Goal: Check status: Check status

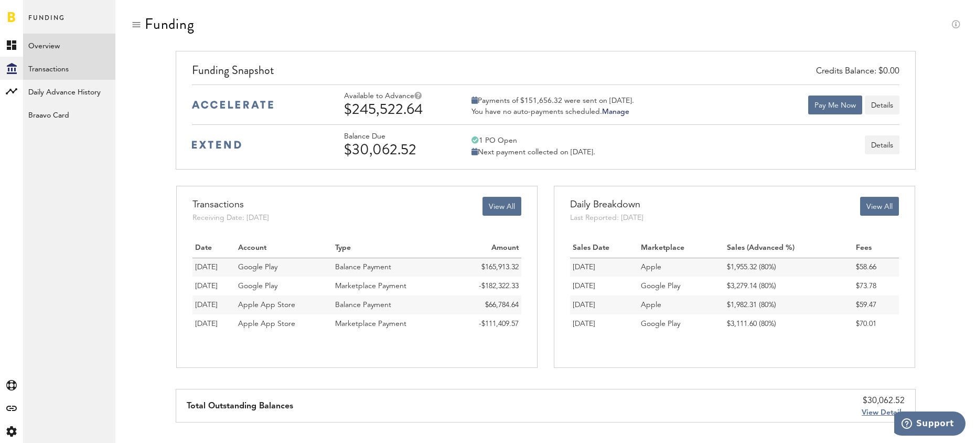
click at [60, 70] on link "Transactions" at bounding box center [69, 68] width 92 height 23
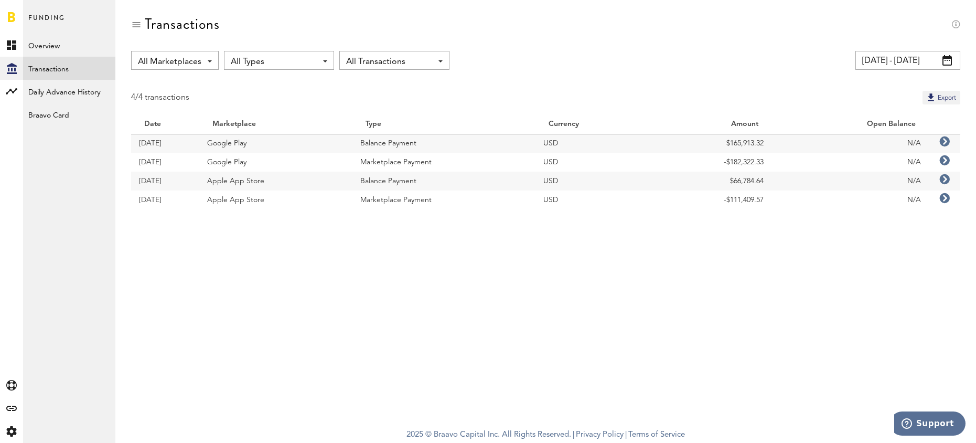
click at [945, 160] on icon at bounding box center [944, 160] width 10 height 10
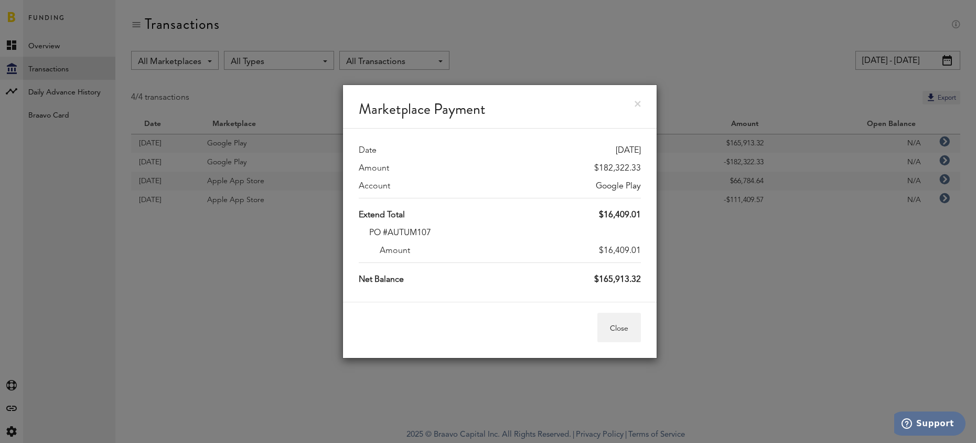
click at [618, 166] on div "$182,322.33" at bounding box center [617, 168] width 47 height 13
copy div "182,322.33"
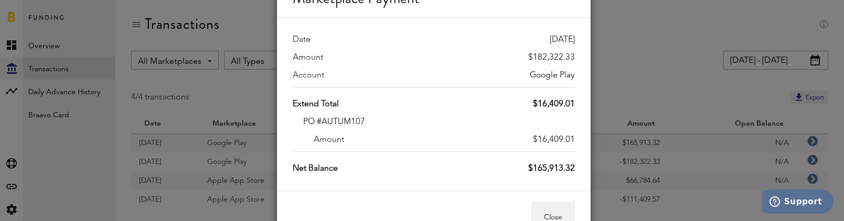
click at [687, 96] on div "Marketplace Payment Date [DATE] Amount $182,322.33 Account Google Play Extend T…" at bounding box center [433, 110] width 821 height 221
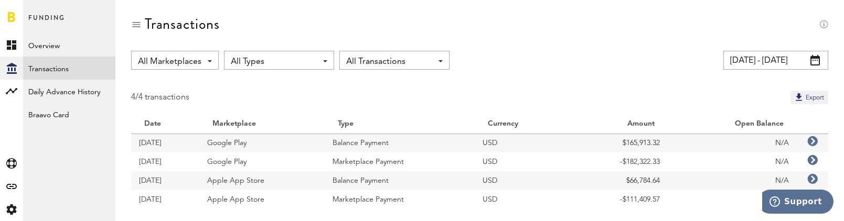
click at [715, 200] on td "N/A" at bounding box center [732, 199] width 129 height 19
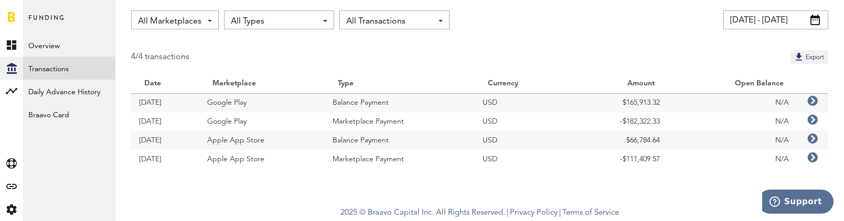
click at [810, 158] on icon at bounding box center [812, 158] width 10 height 10
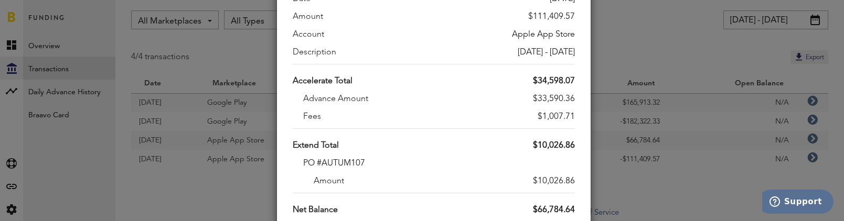
click at [663, 60] on div "Marketplace Payment Date [DATE] Amount $111,409.57 Account Apple App Store Desc…" at bounding box center [433, 110] width 821 height 221
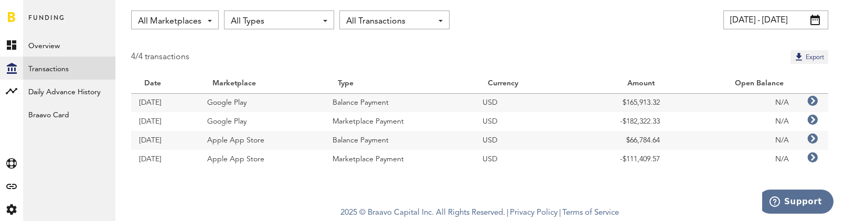
click at [757, 23] on input "[DATE] - [DATE]" at bounding box center [775, 19] width 105 height 19
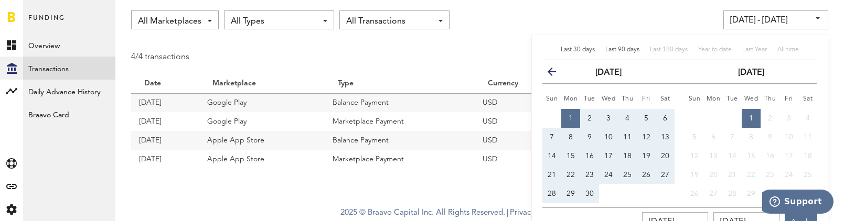
click at [626, 48] on span "Last 90 days" at bounding box center [622, 50] width 34 height 6
type input "[DATE] - [DATE]"
type input "[DATE]"
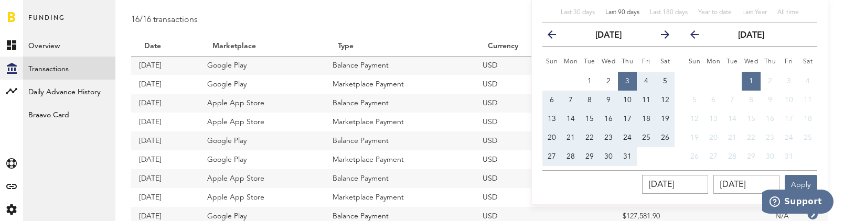
scroll to position [96, 0]
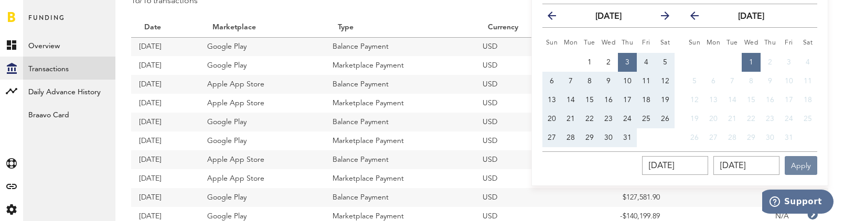
click at [809, 164] on button "Apply" at bounding box center [800, 165] width 33 height 19
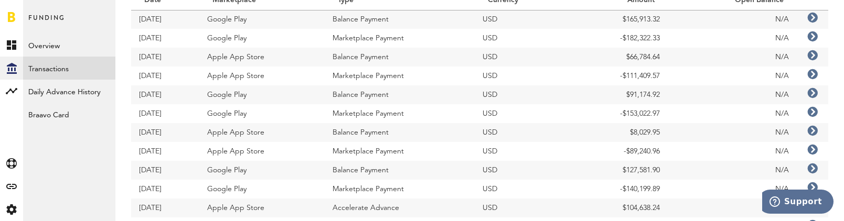
scroll to position [123, 0]
click at [815, 113] on icon at bounding box center [812, 112] width 10 height 10
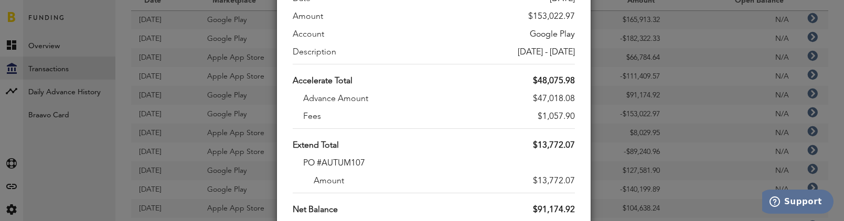
click at [621, 151] on div "Marketplace Payment Date [DATE] Amount $153,022.97 Account Google Play Descript…" at bounding box center [433, 110] width 821 height 221
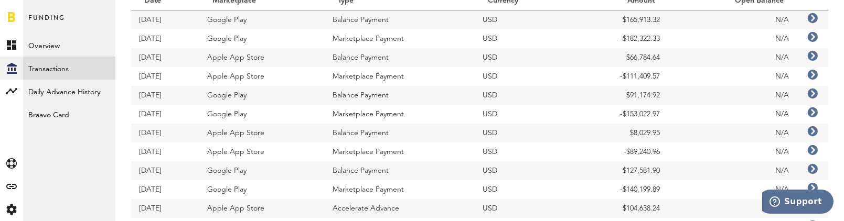
click at [811, 150] on icon at bounding box center [812, 150] width 10 height 10
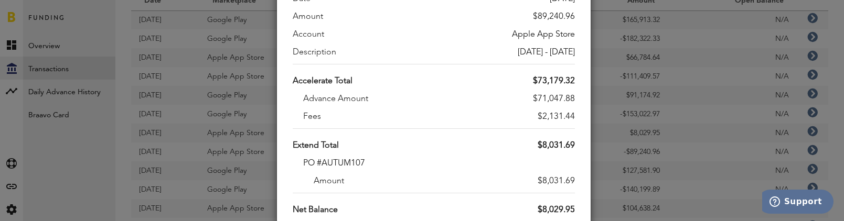
drag, startPoint x: 667, startPoint y: 182, endPoint x: 674, endPoint y: 183, distance: 6.8
click at [667, 182] on div "Marketplace Payment Date [DATE] Amount $89,240.96 Account Apple App Store Descr…" at bounding box center [433, 110] width 821 height 221
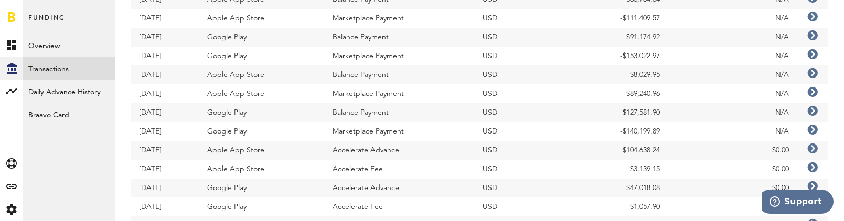
scroll to position [182, 0]
click at [812, 147] on icon at bounding box center [812, 148] width 10 height 10
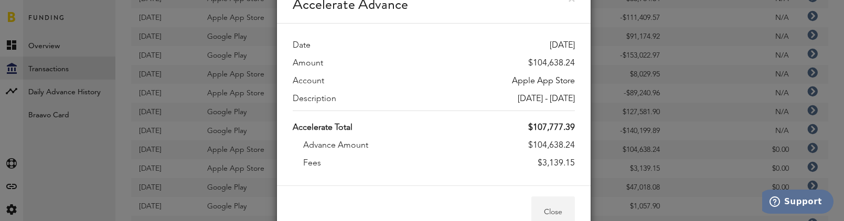
click at [559, 206] on button "Close" at bounding box center [553, 211] width 44 height 29
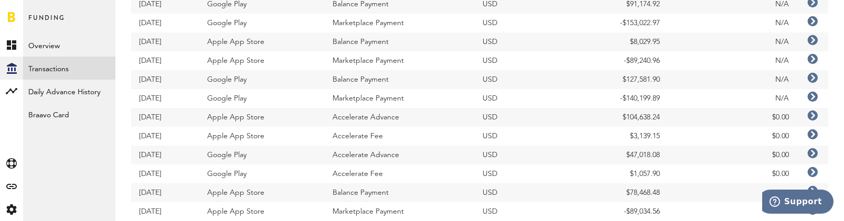
scroll to position [214, 0]
click at [811, 79] on icon at bounding box center [812, 78] width 10 height 10
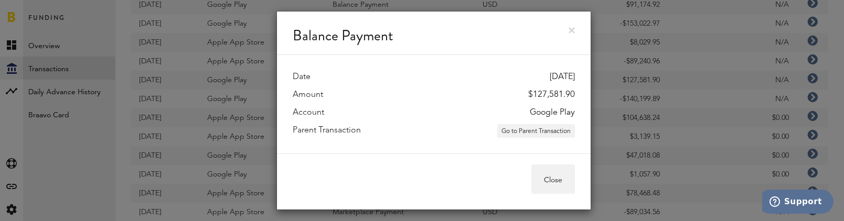
click at [574, 31] on link at bounding box center [571, 30] width 6 height 6
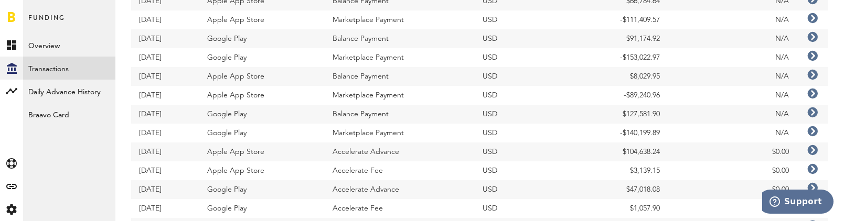
scroll to position [0, 0]
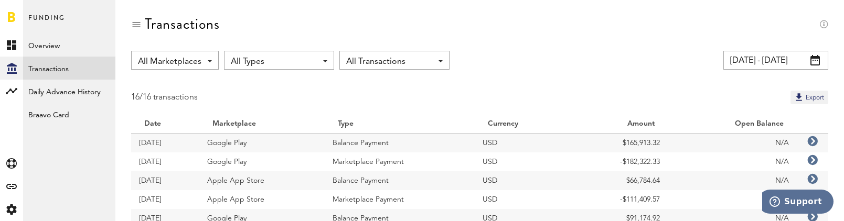
click at [775, 63] on input "[DATE] - [DATE]" at bounding box center [775, 60] width 105 height 19
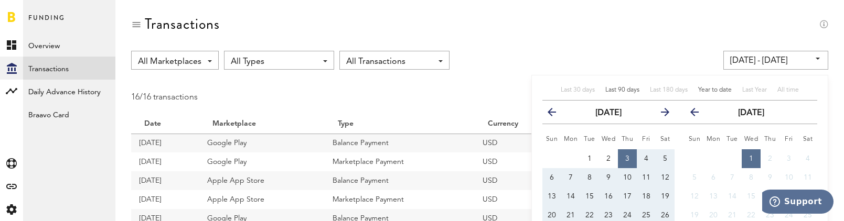
click at [720, 90] on span "Year to date" at bounding box center [715, 90] width 34 height 6
type input "[DATE] - [DATE]"
type input "[DATE]"
click at [632, 55] on div "All Marketplaces All Marketplaces Apple App Store Google Play All Types All Typ…" at bounding box center [479, 60] width 697 height 19
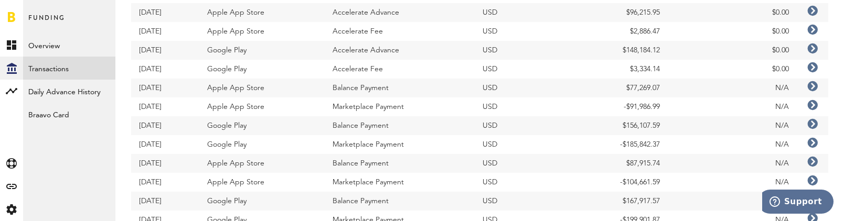
scroll to position [539, 0]
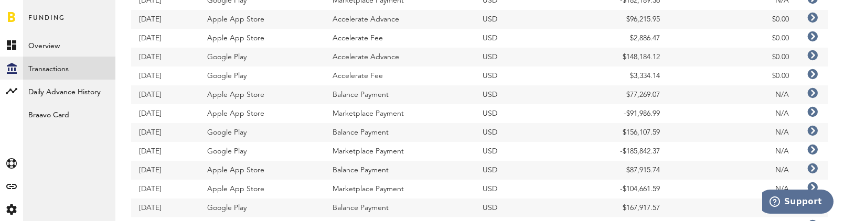
click at [813, 58] on icon at bounding box center [812, 55] width 10 height 10
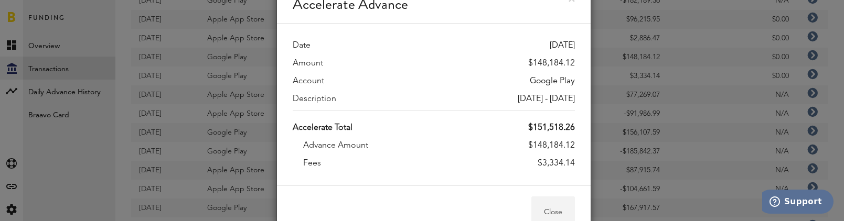
click at [556, 207] on button "Close" at bounding box center [553, 211] width 44 height 29
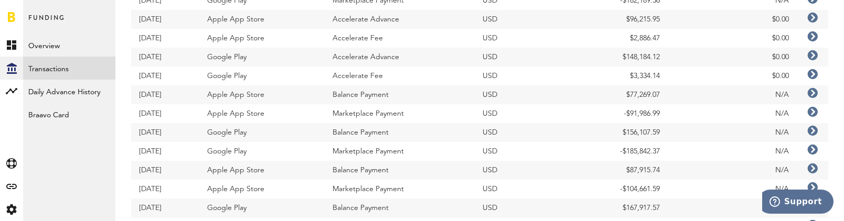
click at [811, 150] on icon at bounding box center [812, 150] width 10 height 10
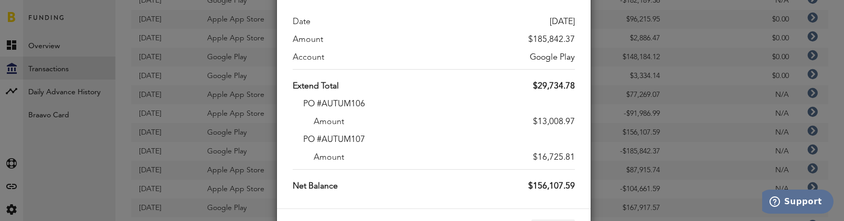
click at [727, 131] on div "Marketplace Payment Date [DATE] Amount $185,842.37 Account Google Play Extend T…" at bounding box center [433, 110] width 821 height 221
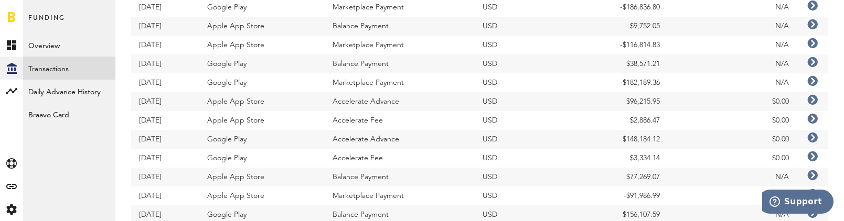
scroll to position [454, 0]
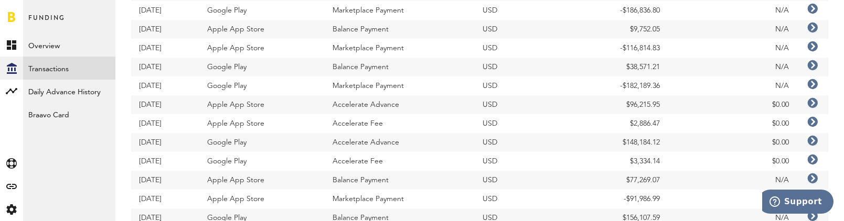
click at [814, 82] on icon at bounding box center [812, 84] width 10 height 10
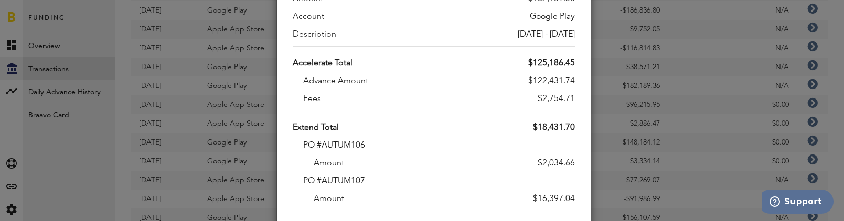
click at [738, 152] on div "Marketplace Payment Date [DATE] Amount $182,189.36 Account Google Play Descript…" at bounding box center [433, 110] width 821 height 221
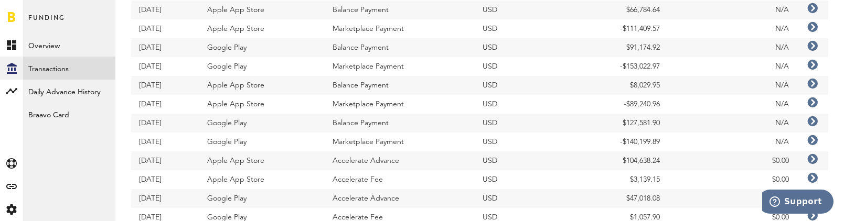
scroll to position [0, 0]
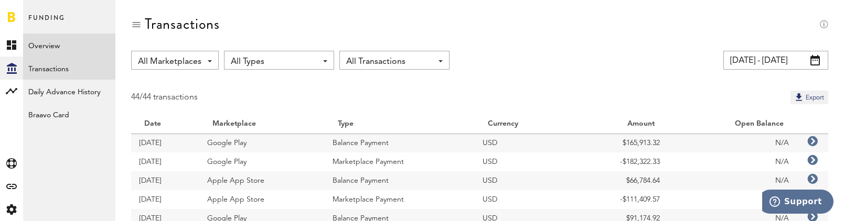
click at [48, 46] on link "Overview" at bounding box center [69, 45] width 92 height 23
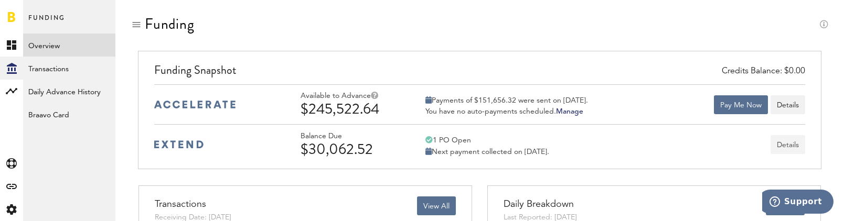
click at [795, 143] on button "Details" at bounding box center [787, 144] width 35 height 19
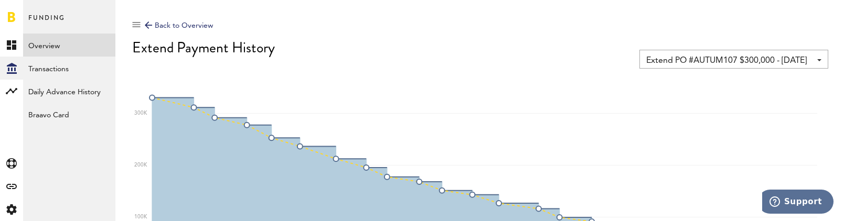
click at [781, 60] on span "Extend PO #AUTUM107 $300,000 - [DATE]" at bounding box center [728, 61] width 165 height 18
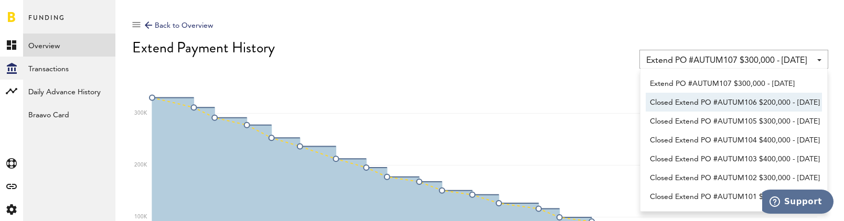
click at [792, 105] on span "Closed Extend PO #AUTUM106 $200,000 - [DATE]" at bounding box center [734, 103] width 168 height 18
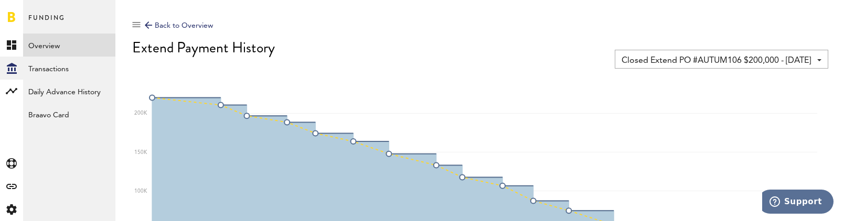
click at [806, 61] on span "Closed Extend PO #AUTUM106 $200,000 - [DATE]" at bounding box center [715, 61] width 189 height 18
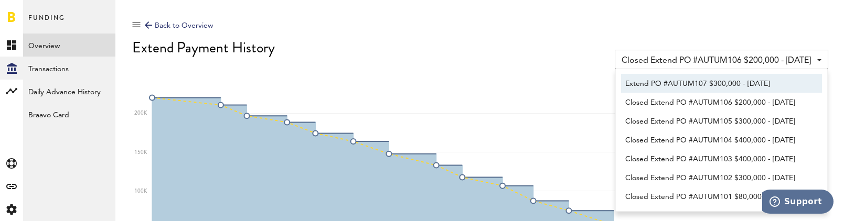
click at [801, 78] on span "Extend PO #AUTUM107 $300,000 - [DATE]" at bounding box center [721, 84] width 192 height 18
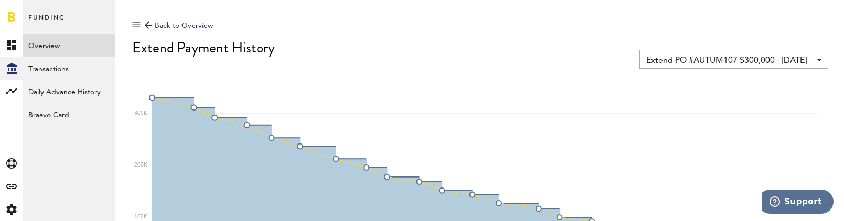
click at [820, 60] on span at bounding box center [819, 60] width 4 height 2
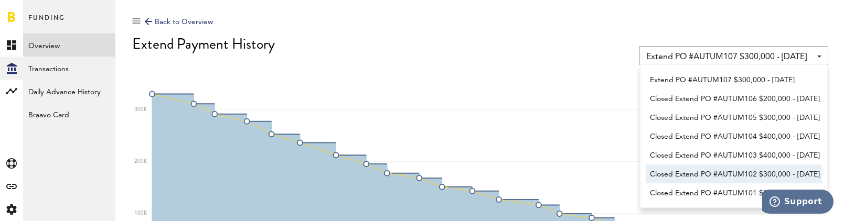
scroll to position [4, 0]
click at [196, 18] on div "Back to Overview" at bounding box center [179, 21] width 68 height 13
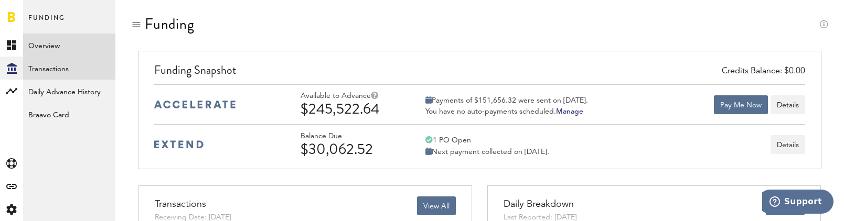
click at [66, 67] on link "Transactions" at bounding box center [69, 68] width 92 height 23
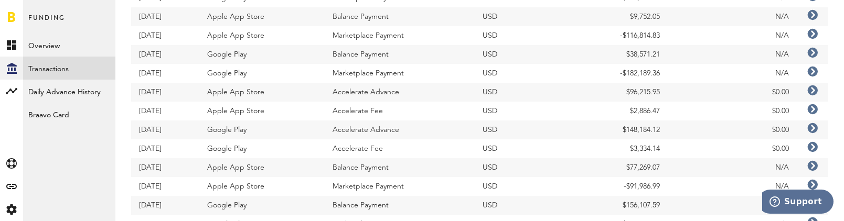
scroll to position [470, 0]
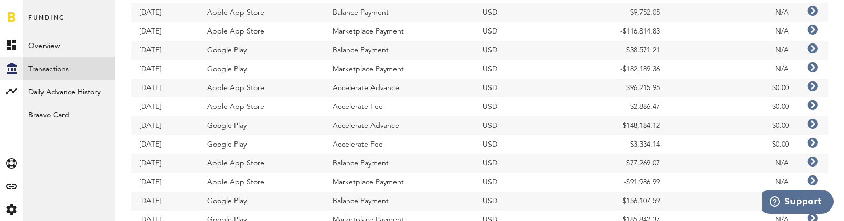
click at [815, 162] on icon at bounding box center [812, 162] width 10 height 10
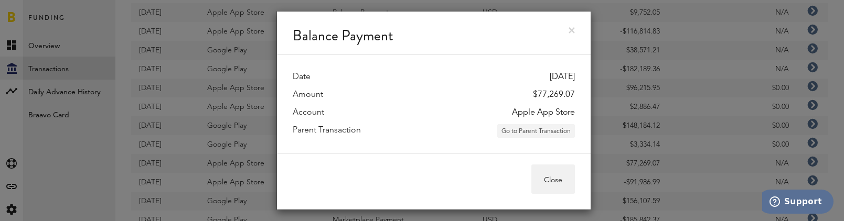
click at [556, 132] on button "Go to Parent Transaction" at bounding box center [536, 131] width 78 height 14
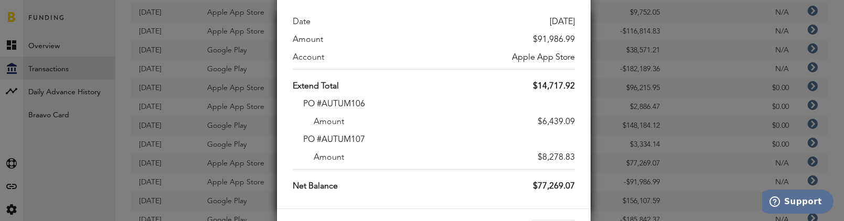
click at [666, 139] on div "Marketplace Payment Date [DATE] Amount $91,986.99 Account Apple App Store Exten…" at bounding box center [433, 110] width 821 height 221
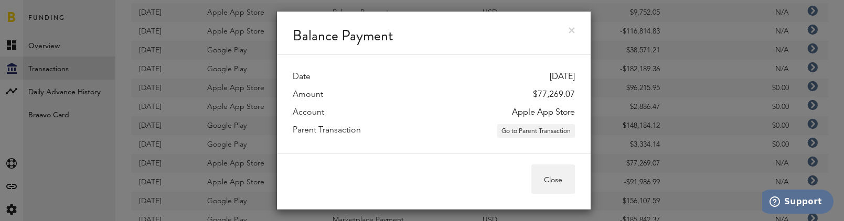
click at [644, 69] on div "Balance Payment Date [DATE] Amount $77,269.07 Account Apple App Store Parent Tr…" at bounding box center [433, 110] width 821 height 221
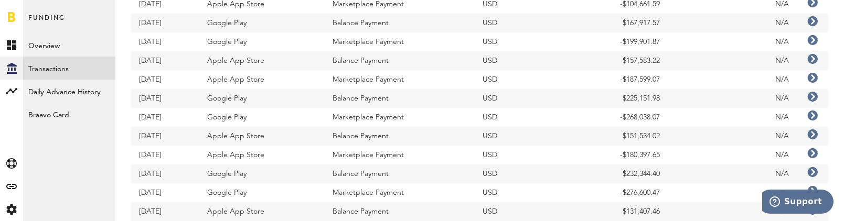
scroll to position [721, 0]
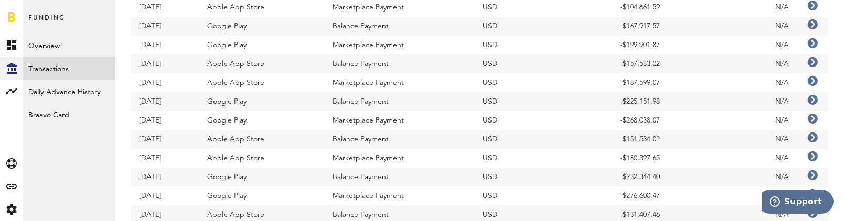
click at [810, 81] on icon at bounding box center [812, 81] width 10 height 10
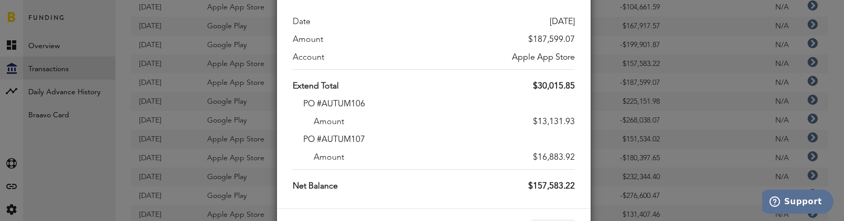
click at [620, 96] on div "Marketplace Payment Date [DATE] Amount $187,599.07 Account Apple App Store Exte…" at bounding box center [433, 110] width 821 height 221
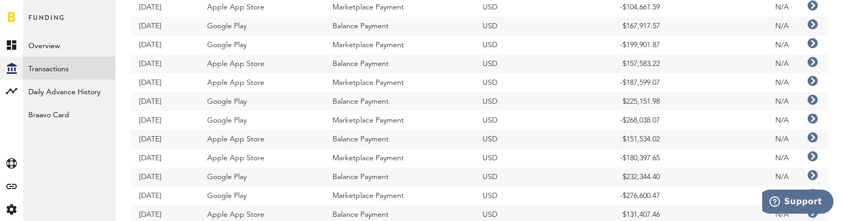
click at [811, 44] on icon at bounding box center [812, 43] width 10 height 10
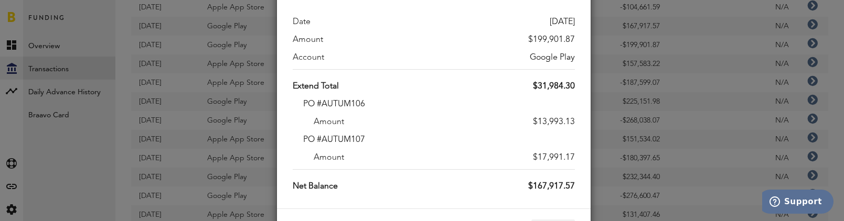
click at [678, 114] on div "Marketplace Payment Date [DATE] Amount $199,901.87 Account Google Play Extend T…" at bounding box center [433, 110] width 821 height 221
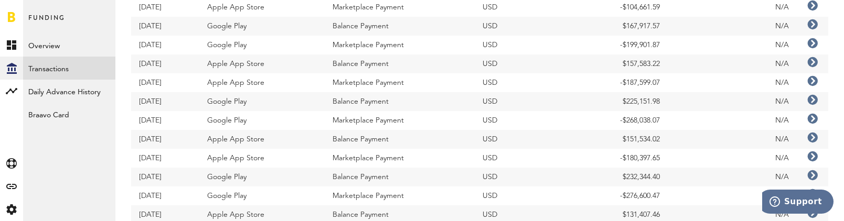
click at [815, 44] on icon at bounding box center [812, 43] width 10 height 10
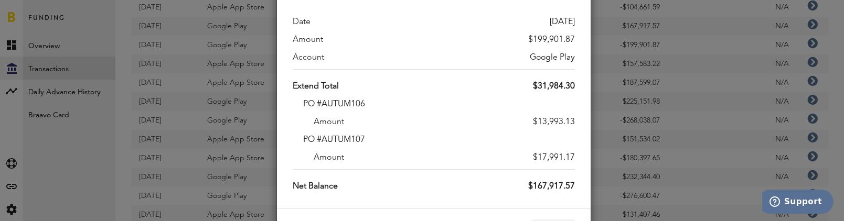
click at [653, 90] on div "Marketplace Payment Date [DATE] Amount $199,901.87 Account Google Play Extend T…" at bounding box center [433, 110] width 821 height 221
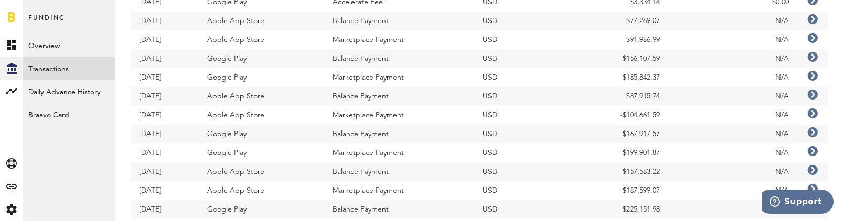
scroll to position [611, 0]
click at [811, 114] on icon at bounding box center [812, 115] width 10 height 10
